Goal: Navigation & Orientation: Find specific page/section

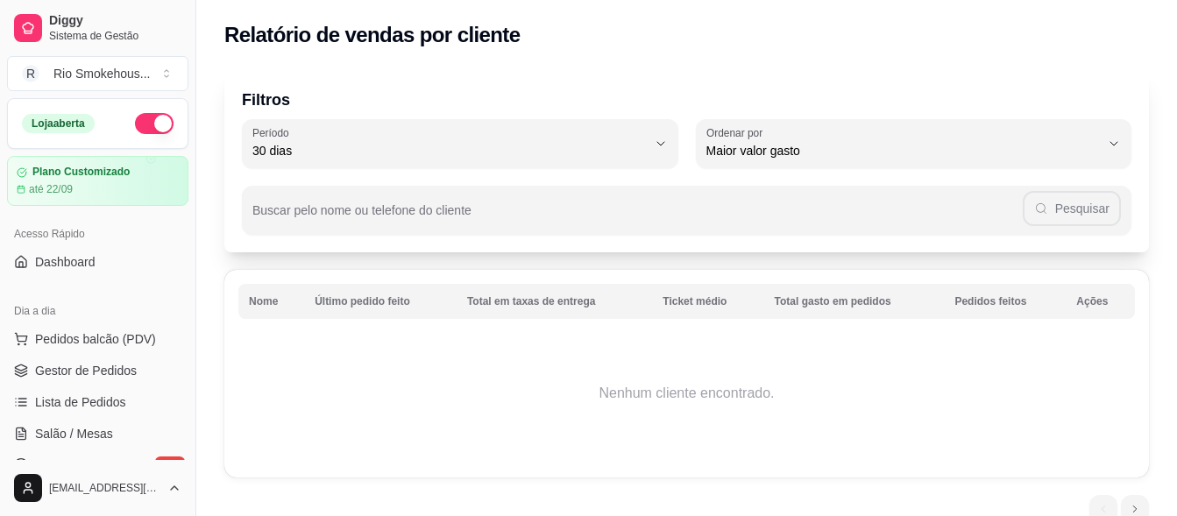
select select "30"
select select "HIGHEST_TOTAL_SPENT_WITH_ORDERS"
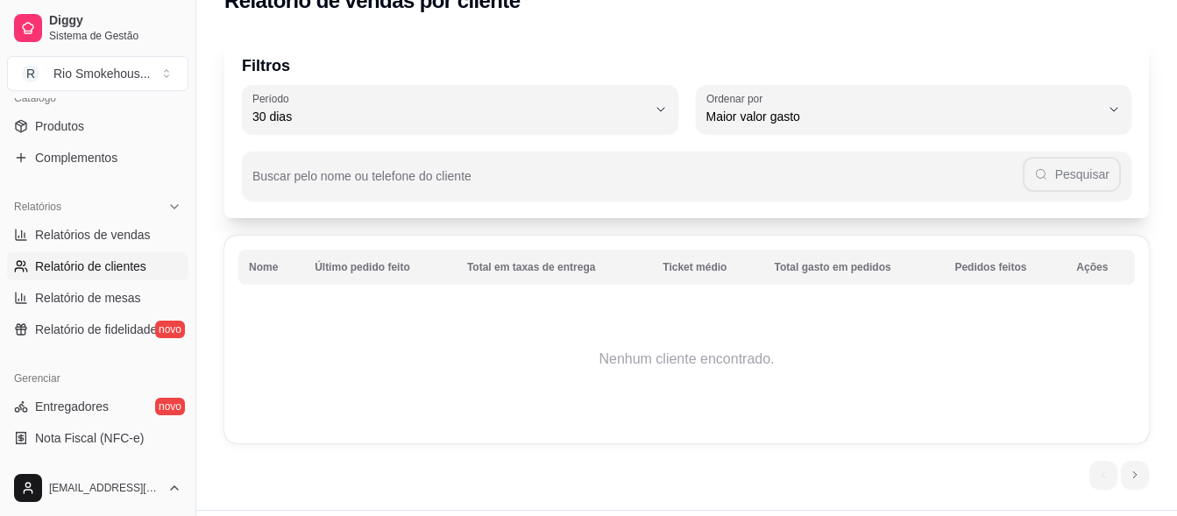
scroll to position [78, 0]
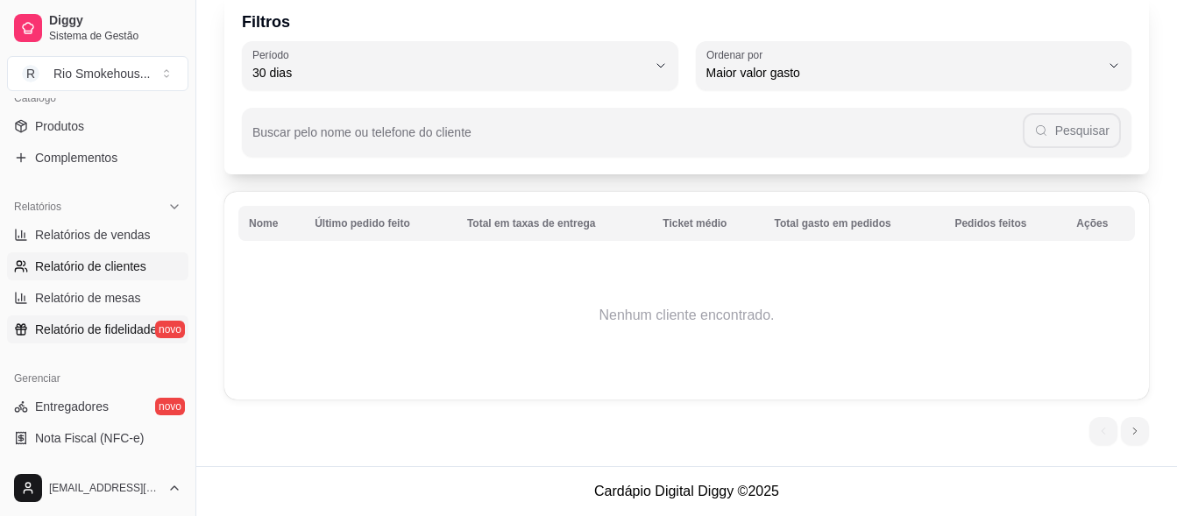
click at [96, 329] on span "Relatório de fidelidade" at bounding box center [96, 330] width 122 height 18
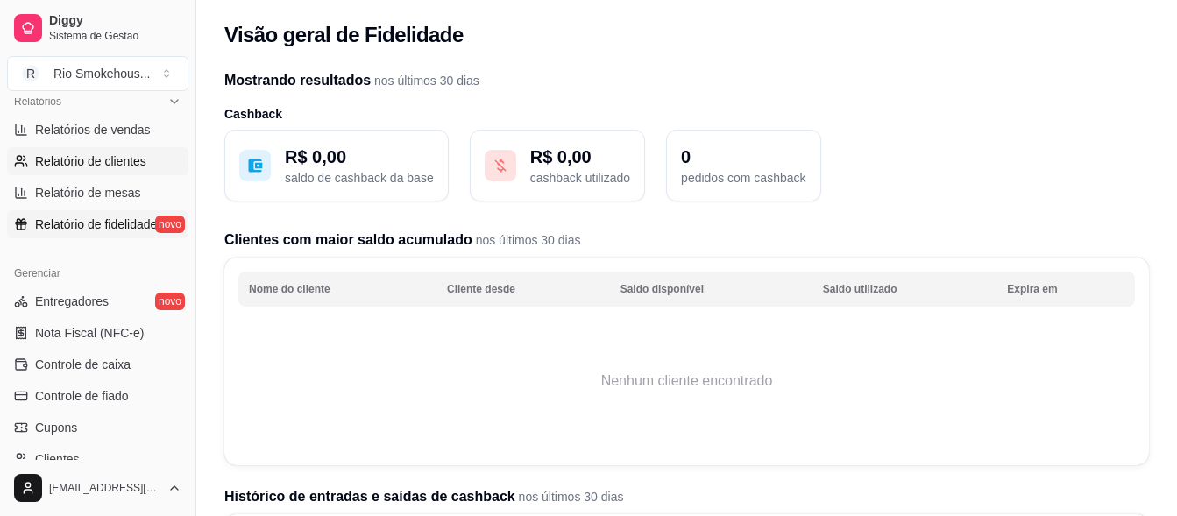
click at [124, 163] on span "Relatório de clientes" at bounding box center [90, 162] width 111 height 18
select select "30"
select select "HIGHEST_TOTAL_SPENT_WITH_ORDERS"
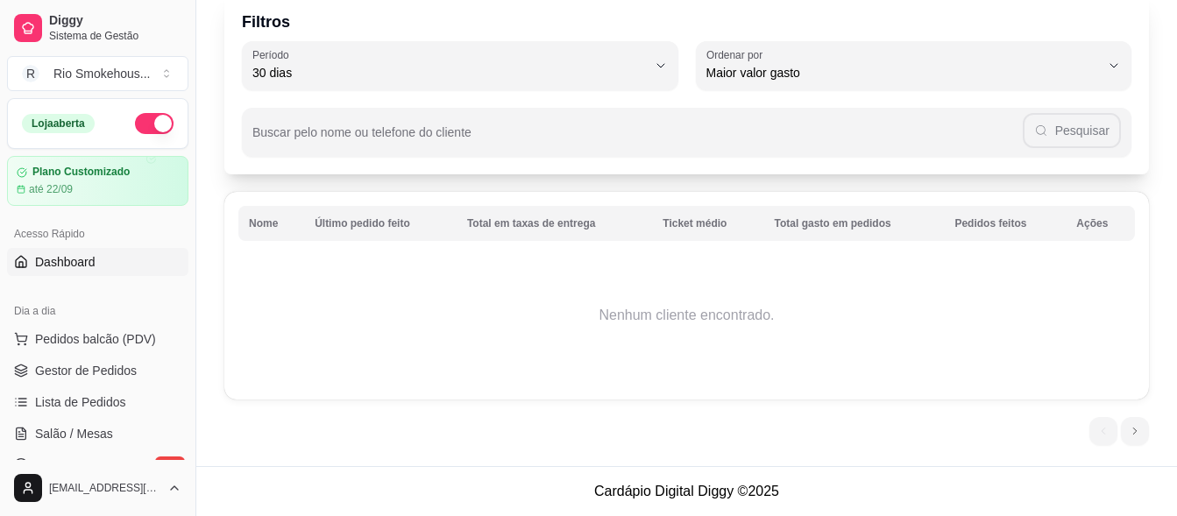
click at [74, 262] on span "Dashboard" at bounding box center [65, 262] width 60 height 18
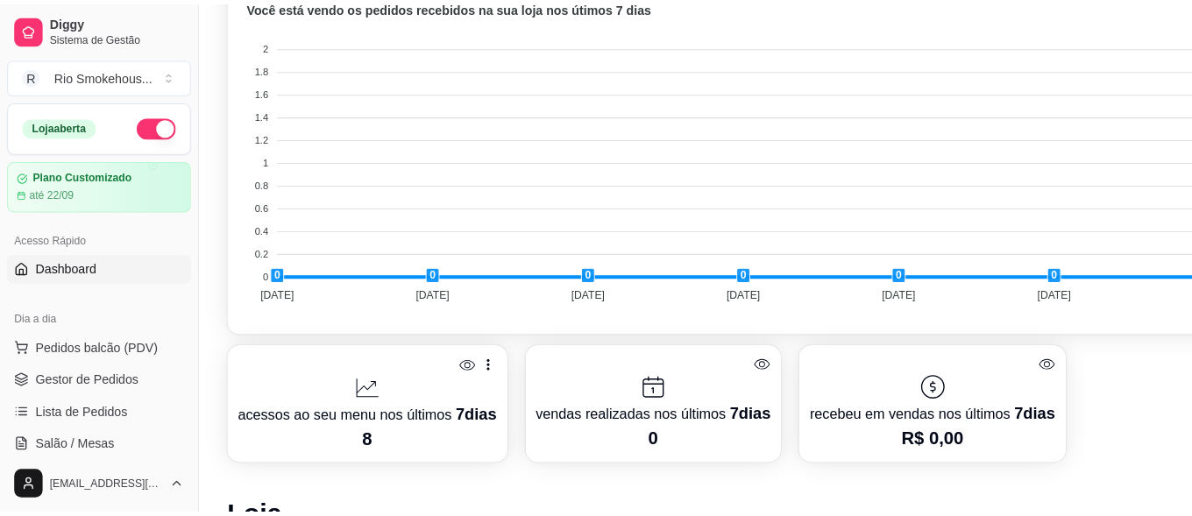
scroll to position [536, 0]
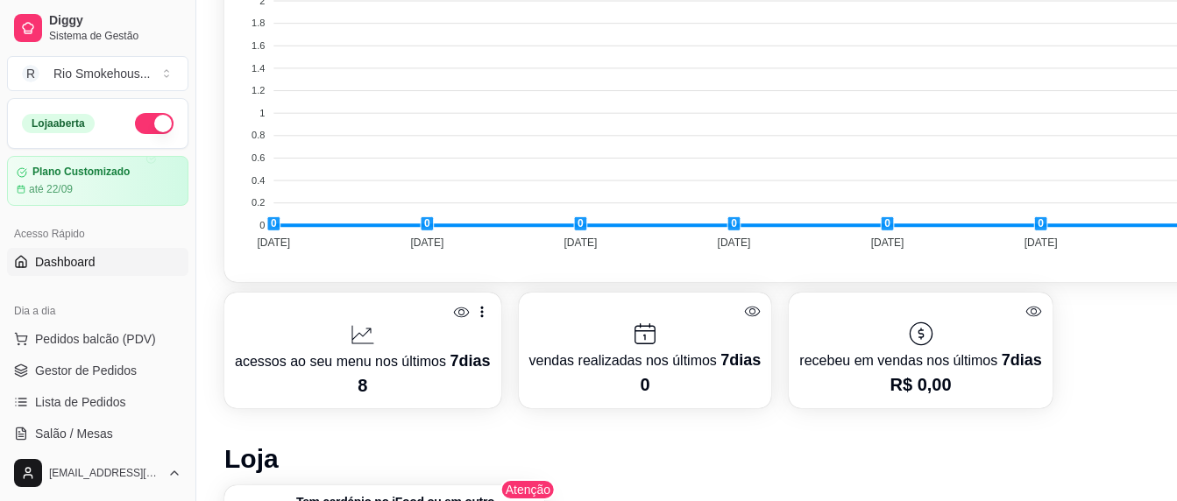
click at [379, 334] on div at bounding box center [363, 335] width 256 height 28
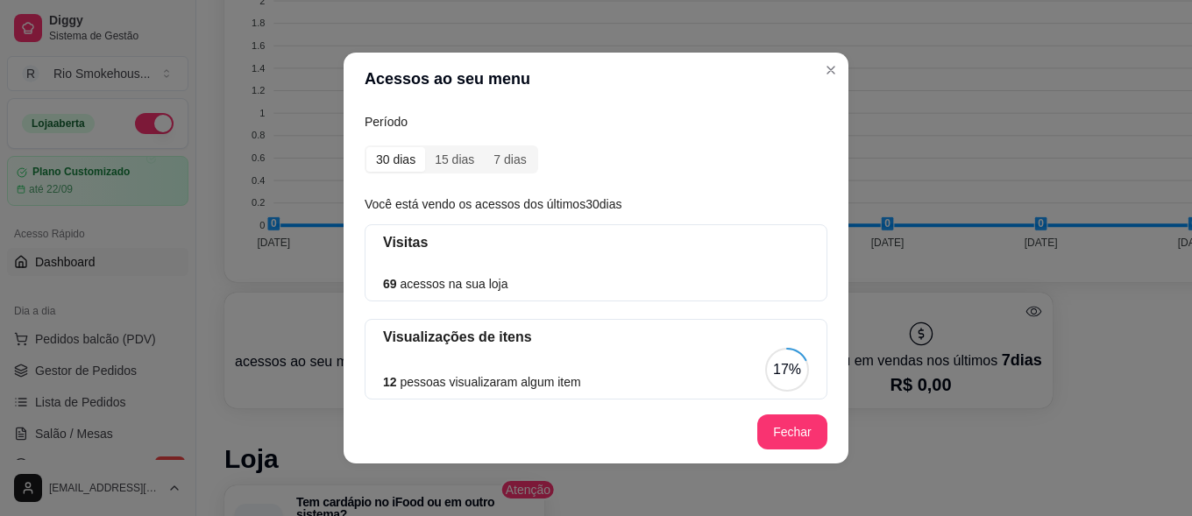
click at [380, 165] on div "30 dias" at bounding box center [395, 159] width 59 height 25
click at [366, 147] on input "30 dias" at bounding box center [366, 147] width 0 height 0
click at [446, 164] on div "15 dias" at bounding box center [454, 159] width 59 height 25
click at [425, 147] on input "15 dias" at bounding box center [425, 147] width 0 height 0
click at [389, 154] on div "30 dias" at bounding box center [395, 159] width 59 height 25
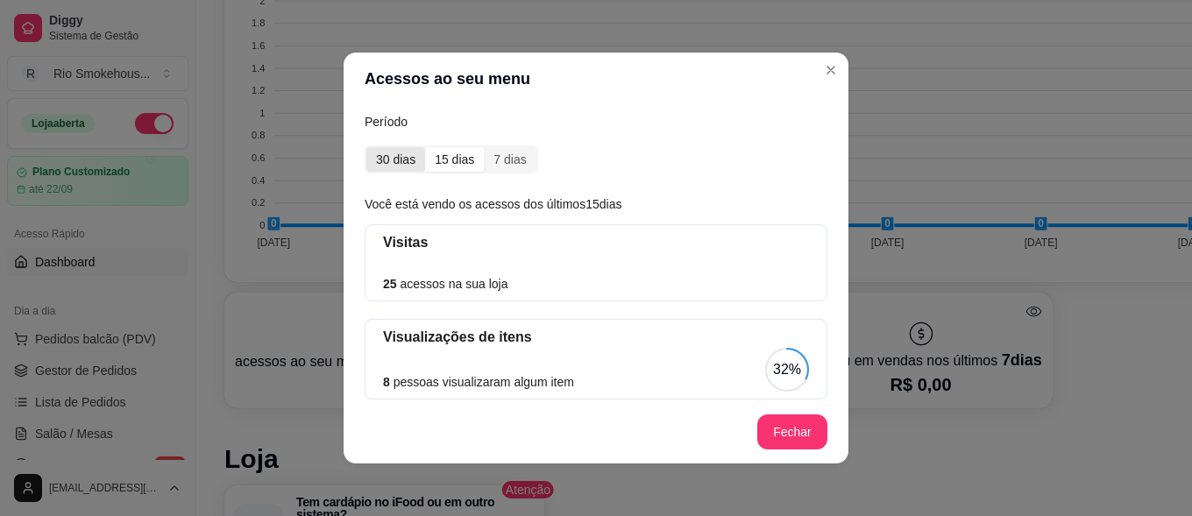
click at [366, 147] on input "30 dias" at bounding box center [366, 147] width 0 height 0
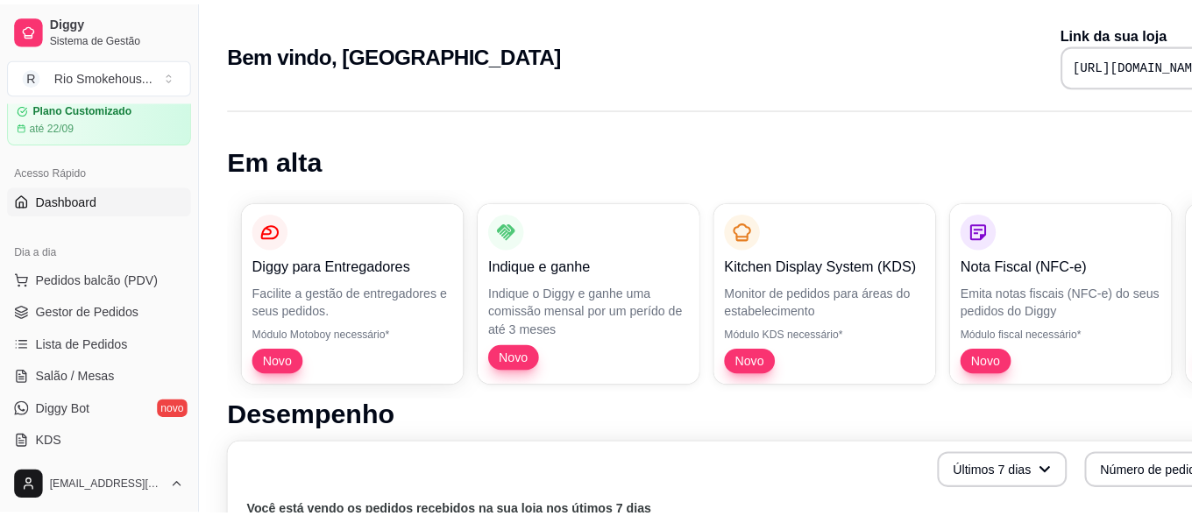
scroll to position [72, 0]
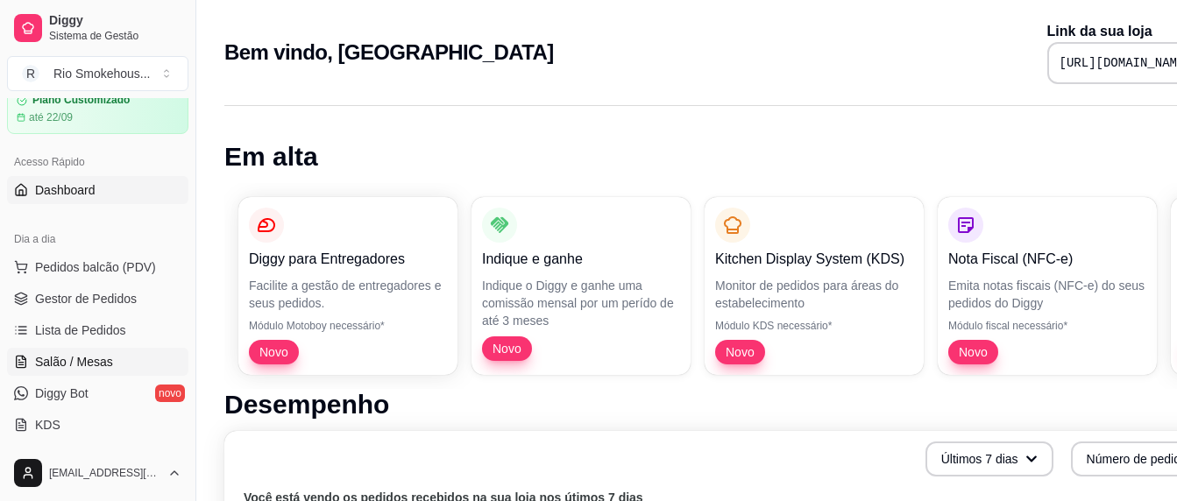
click at [83, 353] on span "Salão / Mesas" at bounding box center [74, 362] width 78 height 18
